Goal: Task Accomplishment & Management: Manage account settings

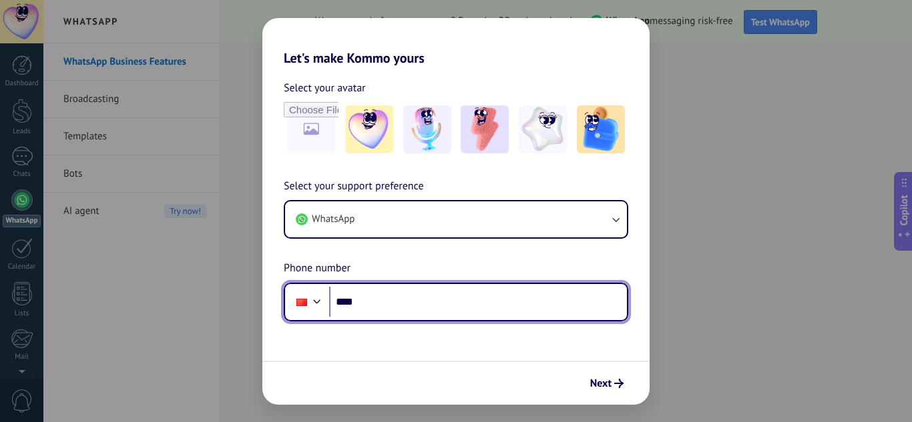
click at [411, 299] on input "****" at bounding box center [478, 302] width 298 height 31
type input "**********"
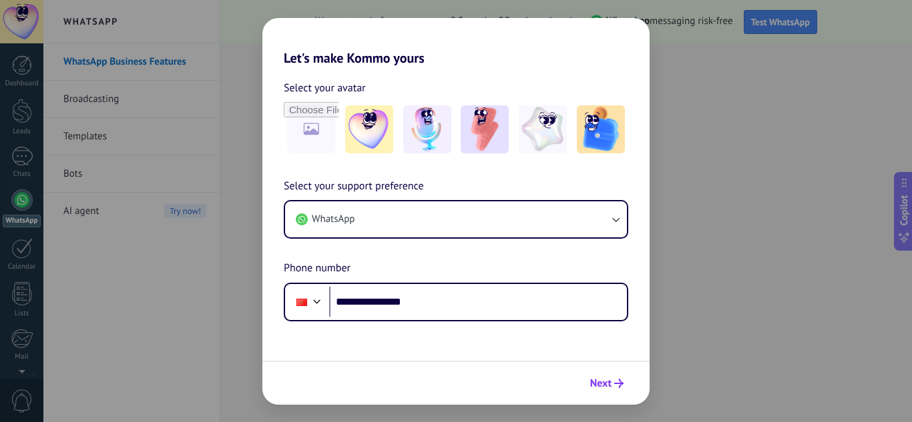
click at [606, 380] on span "Next" at bounding box center [600, 383] width 21 height 9
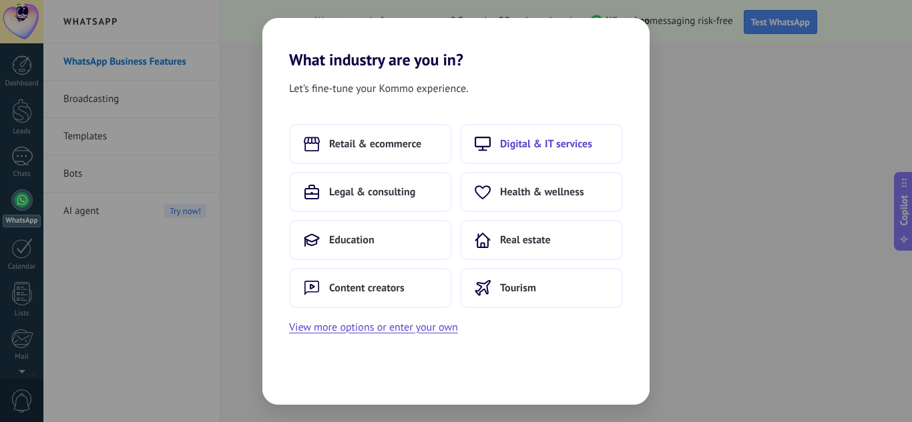
click at [557, 152] on button "Digital & IT services" at bounding box center [541, 144] width 163 height 40
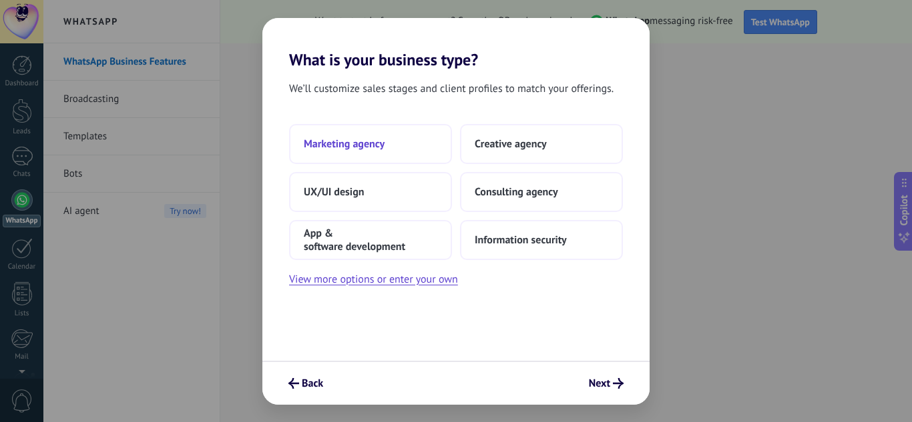
click at [398, 141] on button "Marketing agency" at bounding box center [370, 144] width 163 height 40
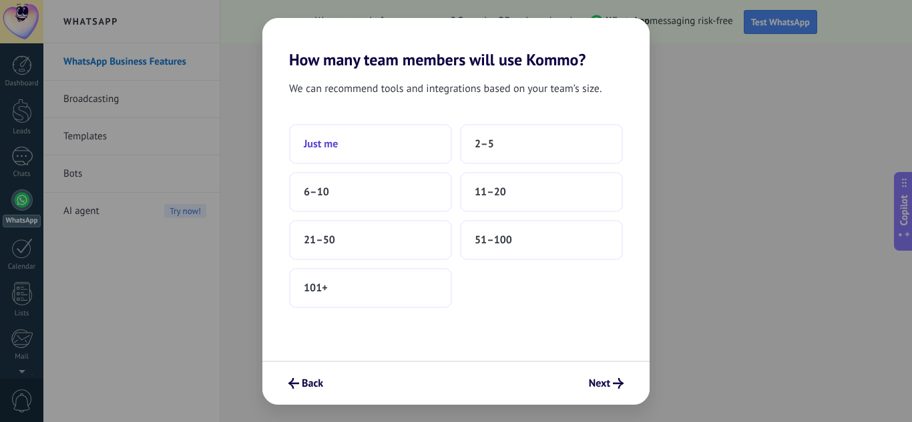
click at [416, 145] on button "Just me" at bounding box center [370, 144] width 163 height 40
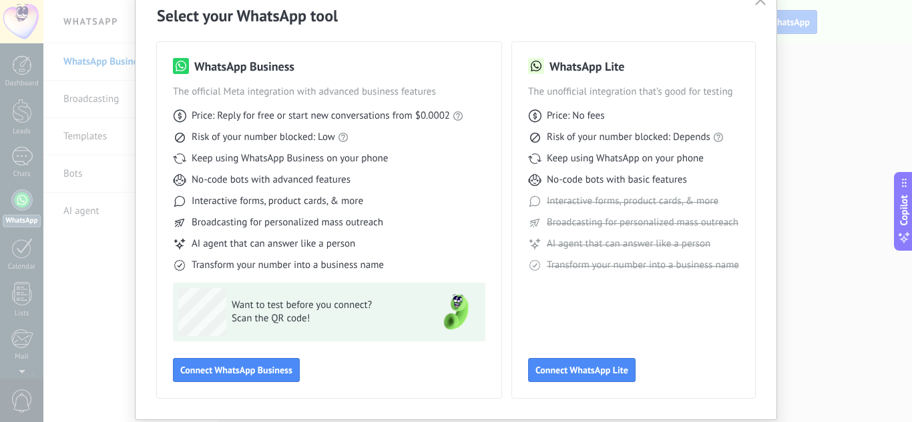
scroll to position [65, 0]
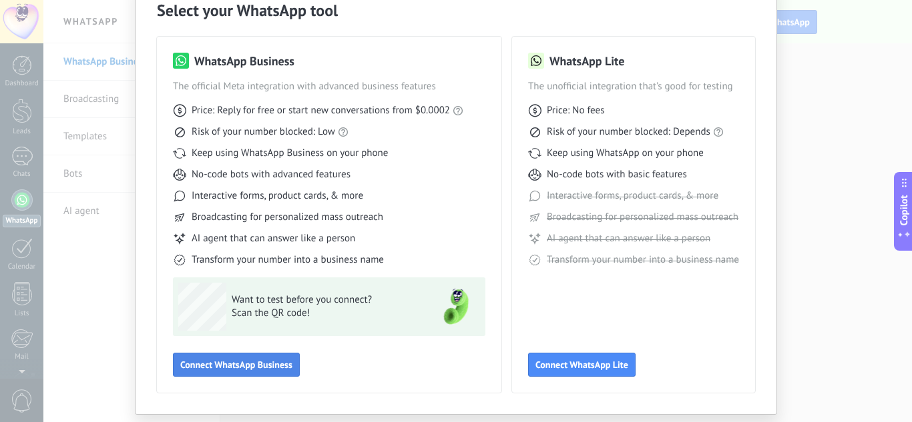
click at [263, 354] on button "Connect WhatsApp Business" at bounding box center [236, 365] width 127 height 24
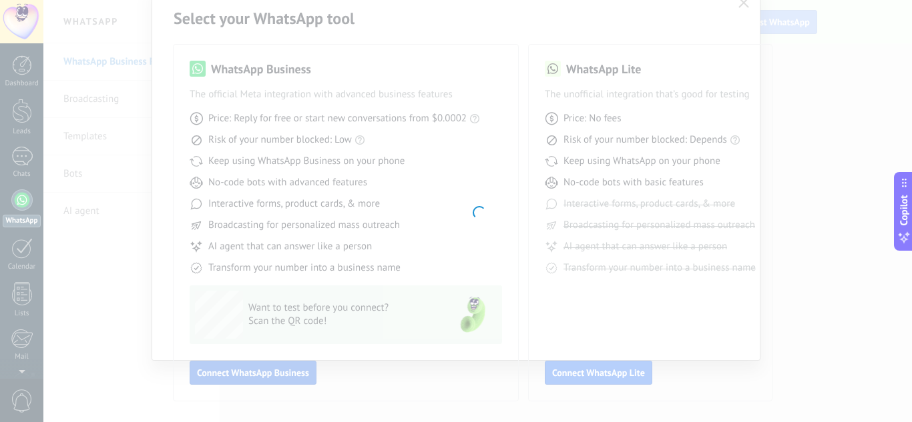
scroll to position [57, 0]
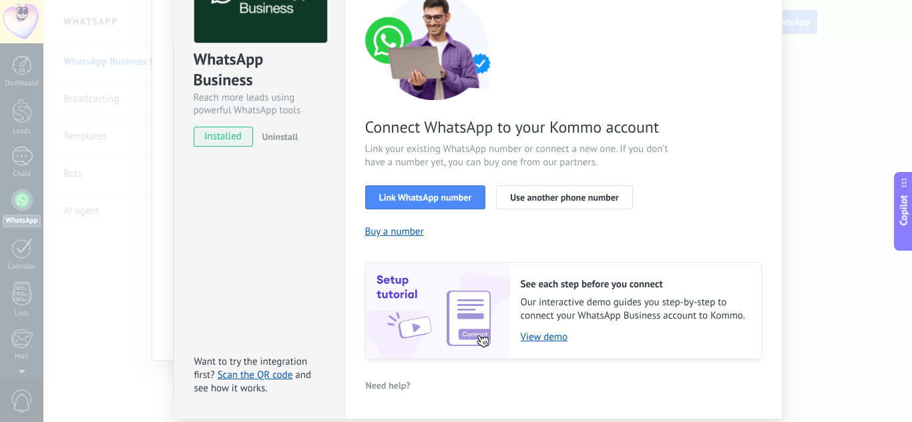
scroll to position [115, 0]
click at [454, 204] on button "Link WhatsApp number" at bounding box center [425, 197] width 121 height 24
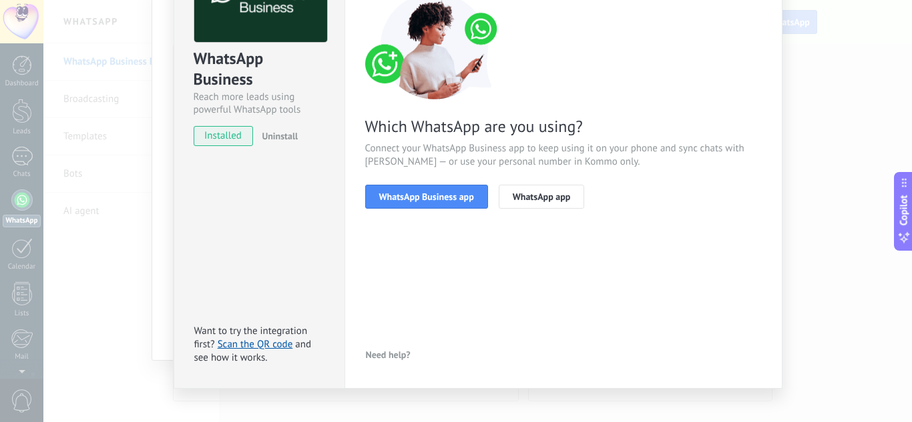
click at [454, 204] on button "WhatsApp Business app" at bounding box center [426, 197] width 123 height 24
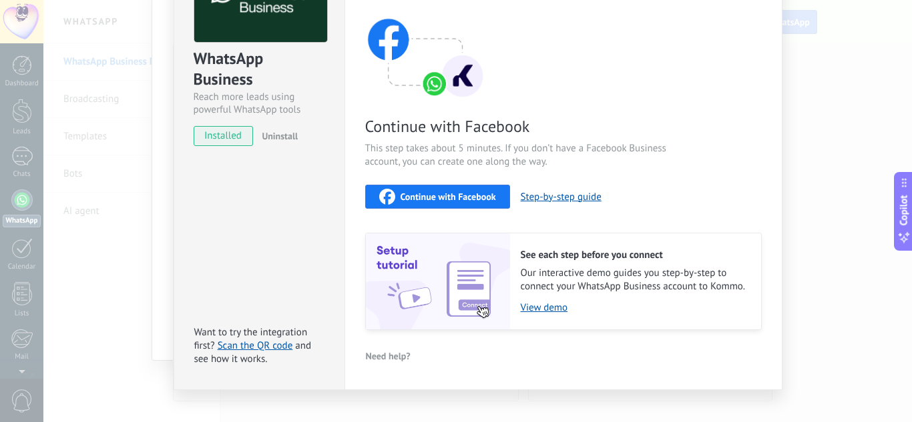
click at [483, 200] on span "Continue with Facebook" at bounding box center [447, 196] width 95 height 9
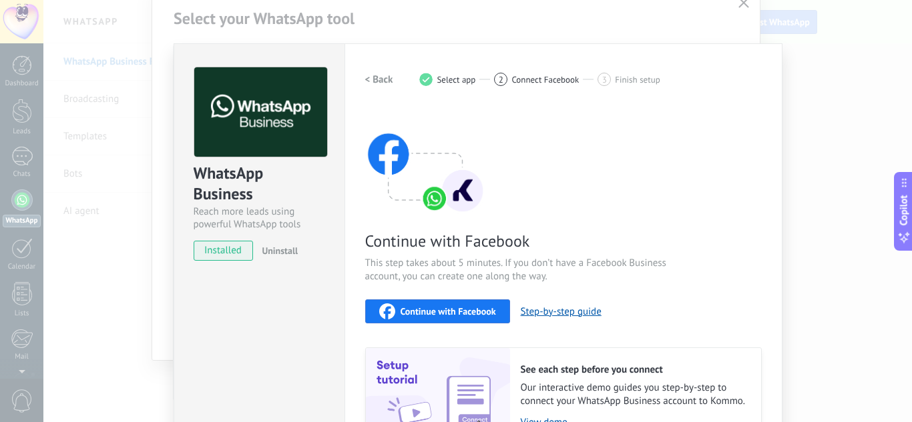
click at [737, 7] on div "WhatsApp Business Reach more leads using powerful WhatsApp tools installed Unin…" at bounding box center [477, 211] width 868 height 422
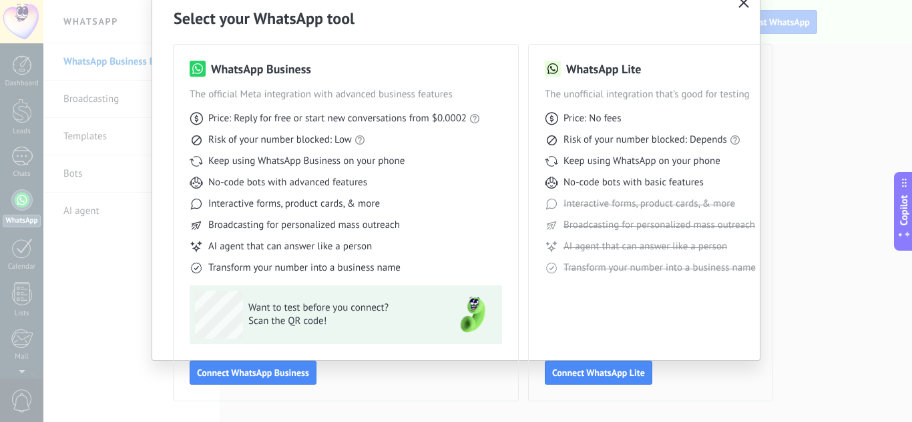
click at [744, 5] on icon "button" at bounding box center [743, 2] width 11 height 11
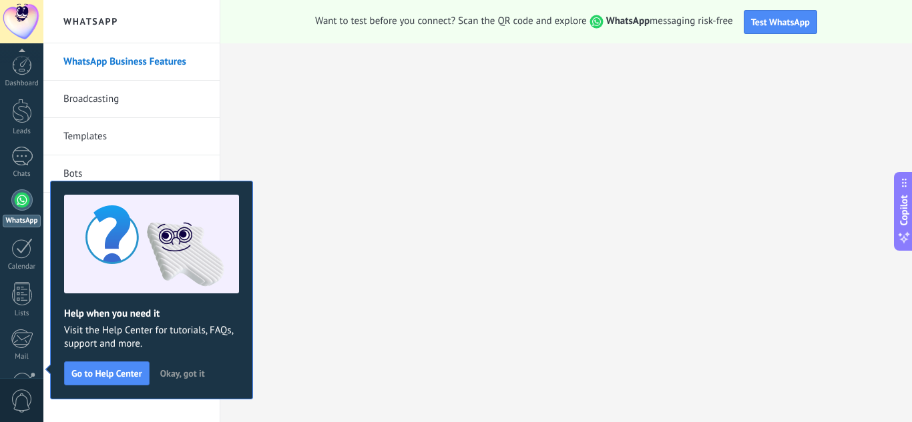
scroll to position [133, 0]
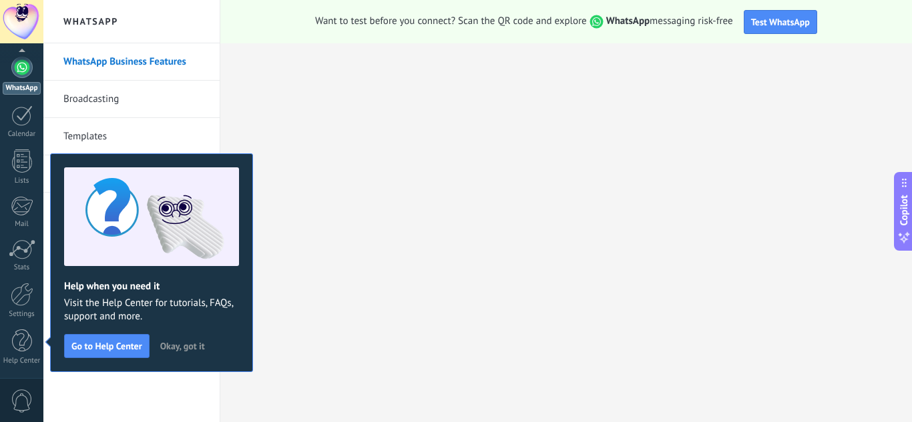
click at [178, 346] on span "Okay, got it" at bounding box center [182, 346] width 45 height 9
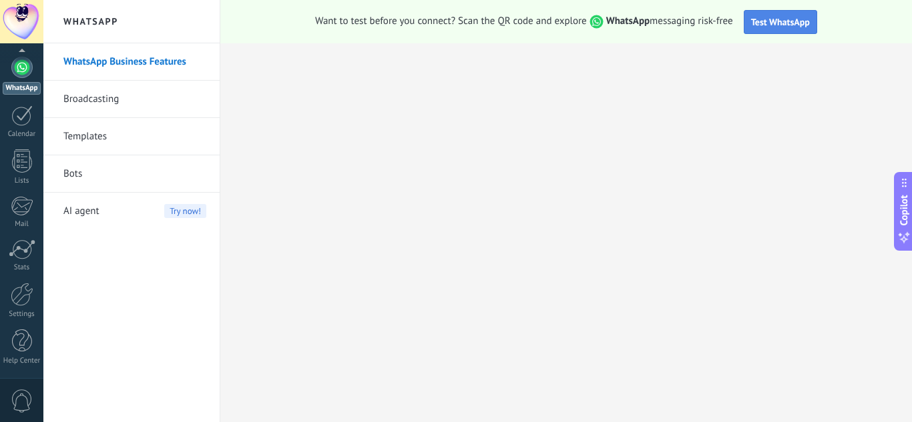
click at [772, 28] on button "Test WhatsApp" at bounding box center [779, 22] width 73 height 24
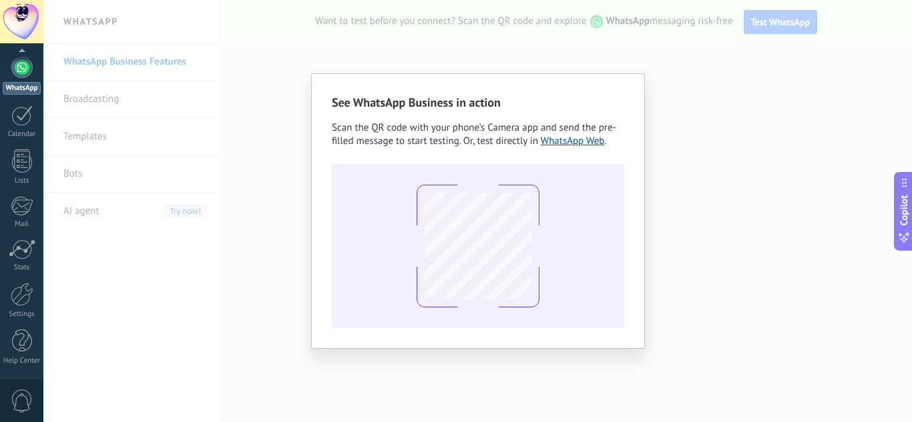
click at [737, 159] on div "See WhatsApp Business in action Scan the QR code with your phone’s Camera app a…" at bounding box center [477, 211] width 868 height 422
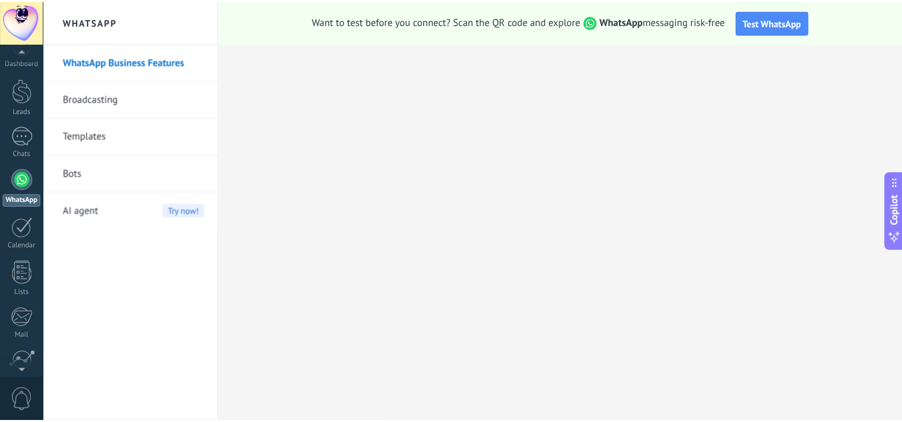
scroll to position [0, 0]
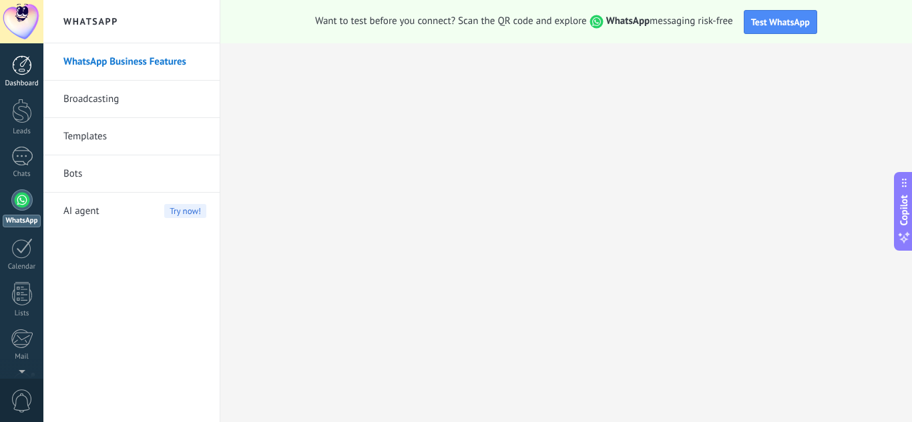
click at [28, 79] on div "Dashboard" at bounding box center [22, 83] width 39 height 9
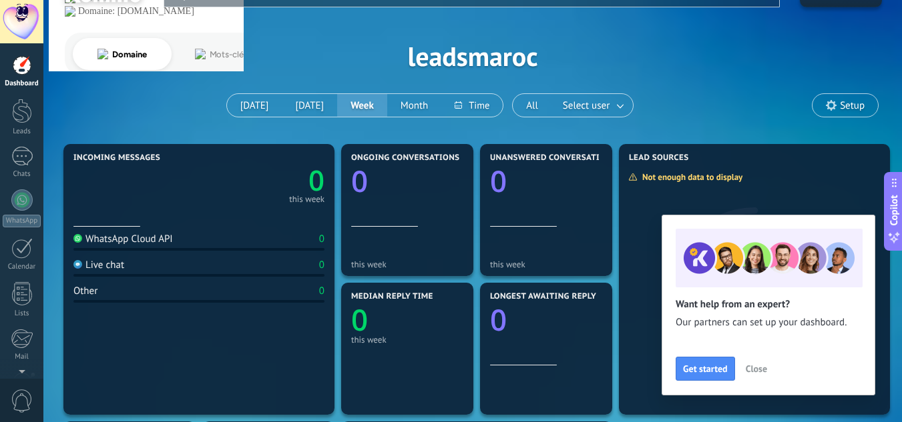
scroll to position [40, 0]
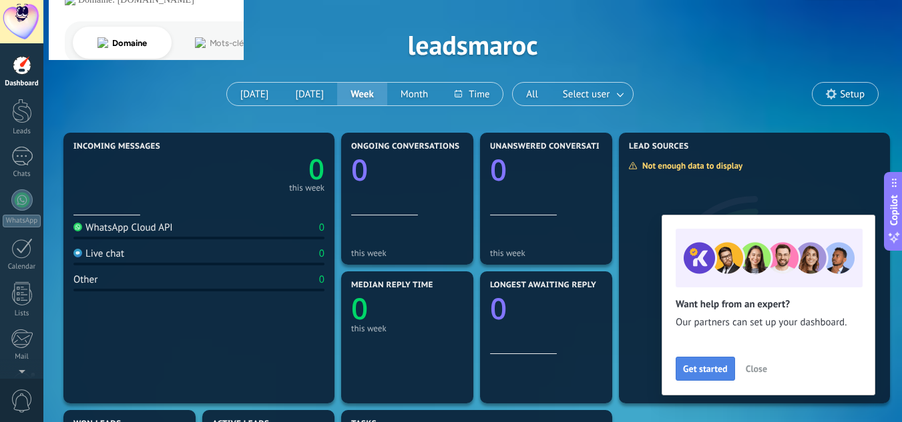
click at [717, 367] on span "Get started" at bounding box center [705, 368] width 45 height 9
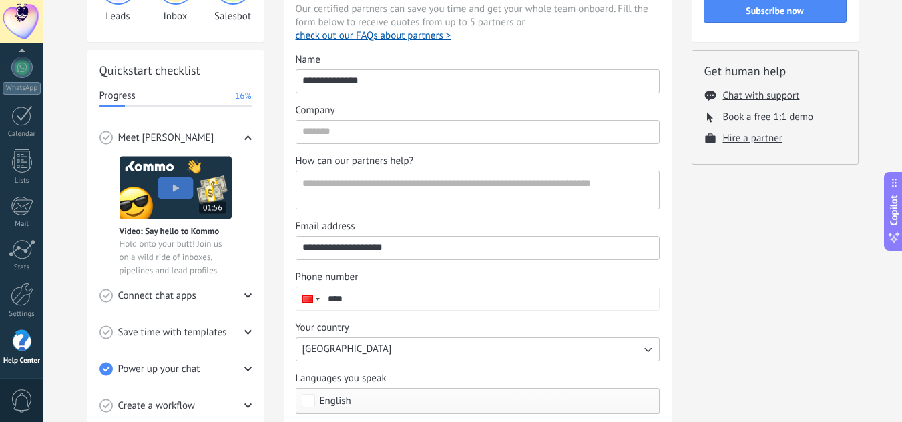
scroll to position [135, 0]
click at [184, 327] on span "Save time with templates" at bounding box center [172, 333] width 109 height 13
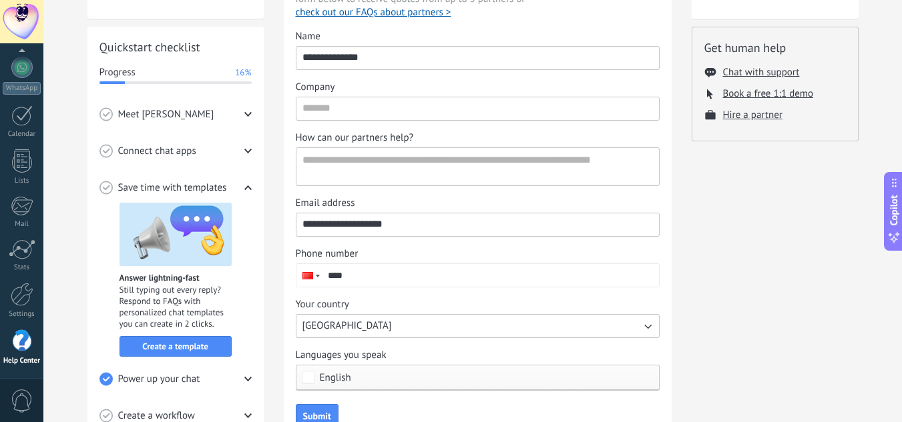
scroll to position [161, 0]
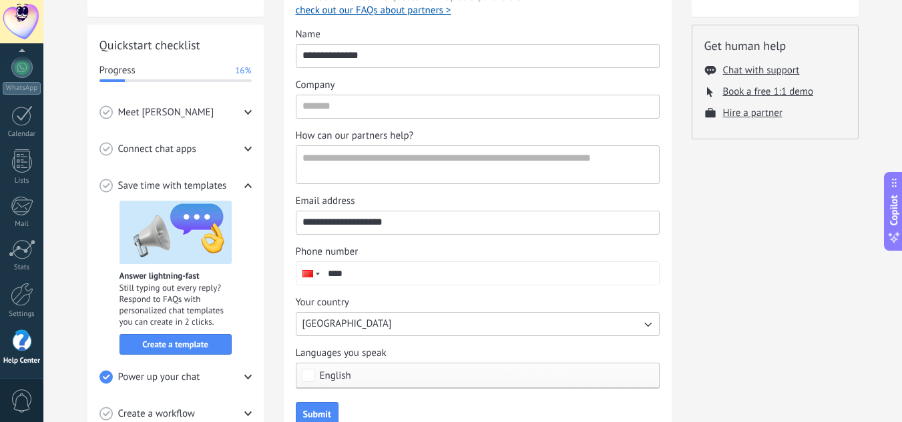
click at [187, 251] on img at bounding box center [175, 232] width 112 height 63
click at [184, 344] on span "Create a template" at bounding box center [175, 344] width 66 height 9
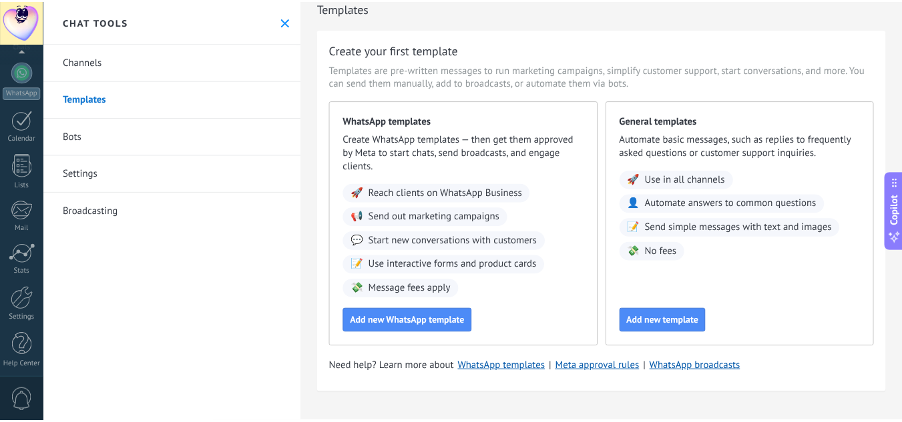
scroll to position [133, 0]
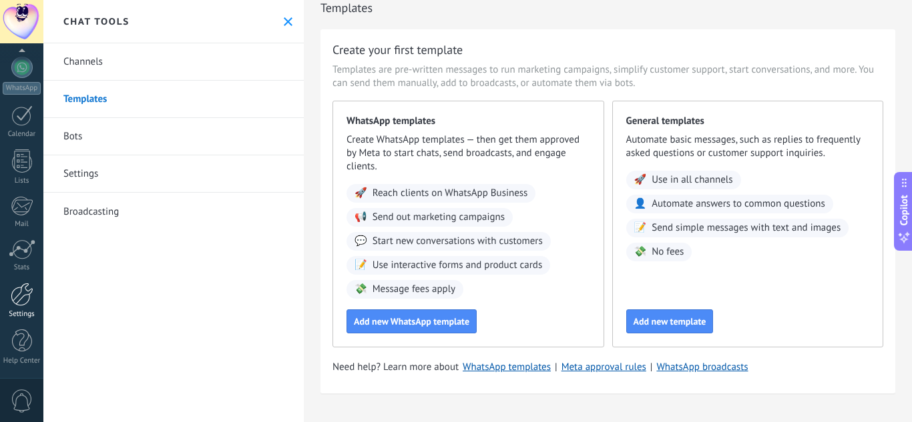
click at [19, 306] on div at bounding box center [22, 294] width 23 height 23
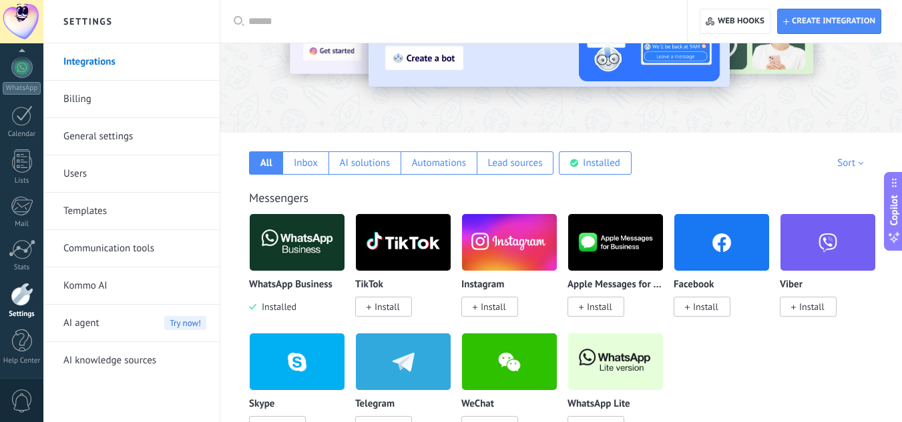
scroll to position [131, 0]
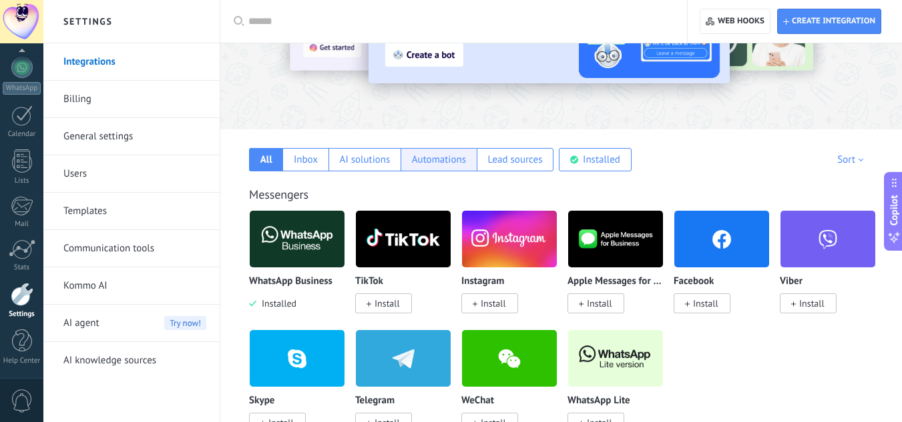
click at [438, 157] on div "Automations" at bounding box center [439, 159] width 54 height 13
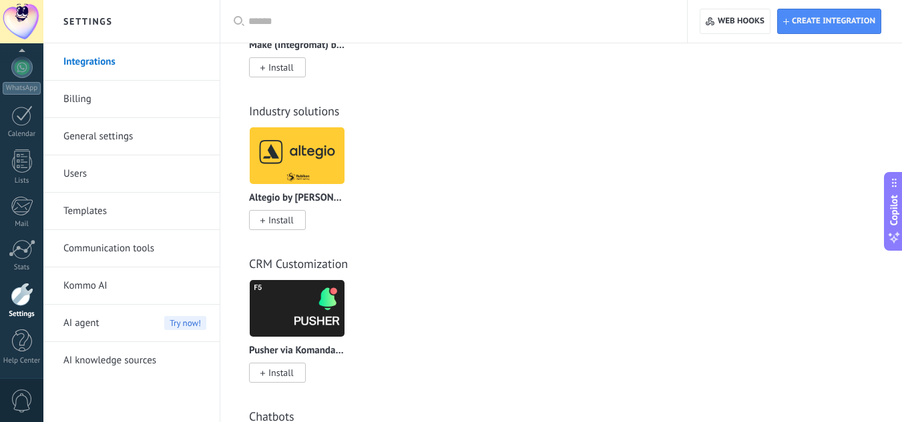
scroll to position [1677, 0]
click at [111, 286] on link "Kommo AI" at bounding box center [134, 286] width 143 height 37
